Goal: Find specific page/section: Find specific page/section

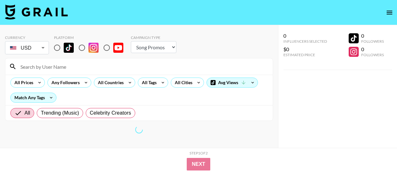
select select "Song"
drag, startPoint x: 58, startPoint y: 45, endPoint x: 56, endPoint y: 49, distance: 4.1
click at [58, 45] on input "radio" at bounding box center [56, 47] width 13 height 13
radio input "true"
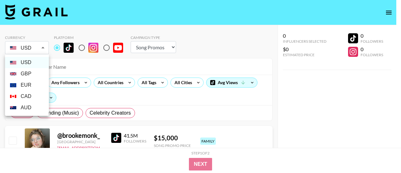
click at [30, 84] on li "EUR" at bounding box center [27, 84] width 44 height 11
type input "EUR"
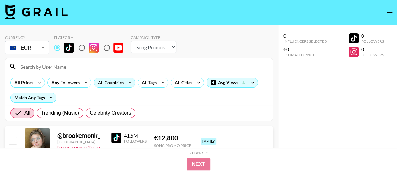
click at [125, 84] on icon at bounding box center [130, 82] width 10 height 9
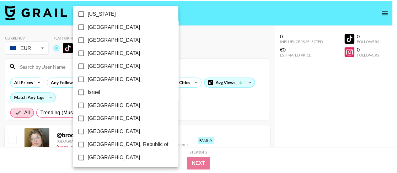
scroll to position [213, 0]
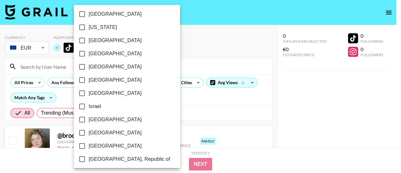
click at [101, 39] on span "[GEOGRAPHIC_DATA]" at bounding box center [115, 41] width 53 height 8
click at [89, 39] on input "[GEOGRAPHIC_DATA]" at bounding box center [82, 40] width 13 height 13
checkbox input "true"
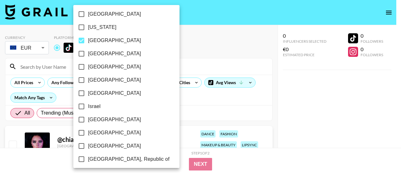
click at [238, 95] on div at bounding box center [200, 86] width 401 height 173
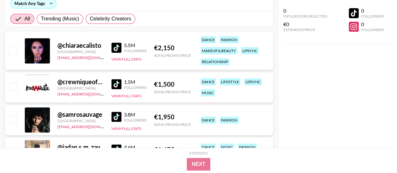
scroll to position [0, 0]
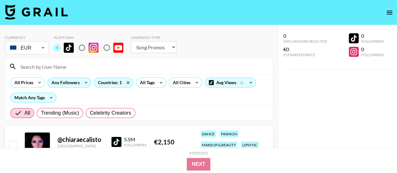
click at [81, 81] on icon at bounding box center [86, 82] width 10 height 9
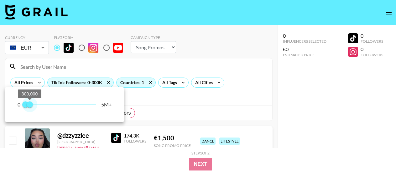
type input "200000"
drag, startPoint x: 96, startPoint y: 103, endPoint x: 29, endPoint y: 104, distance: 67.1
click at [29, 104] on span "200,000" at bounding box center [28, 104] width 6 height 6
click at [174, 23] on div at bounding box center [200, 86] width 401 height 173
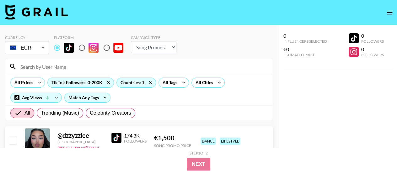
scroll to position [63, 0]
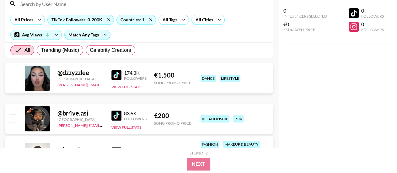
click at [115, 77] on img at bounding box center [116, 75] width 10 height 10
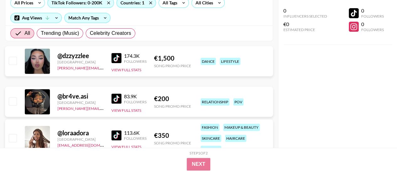
scroll to position [94, 0]
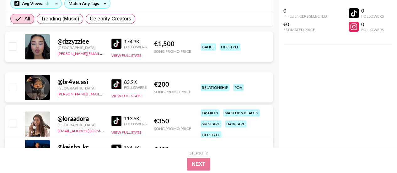
click at [116, 81] on img at bounding box center [116, 84] width 10 height 10
